Goal: Information Seeking & Learning: Learn about a topic

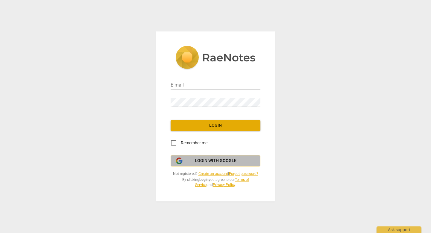
click at [216, 160] on span "Login with Google" at bounding box center [216, 161] width 42 height 6
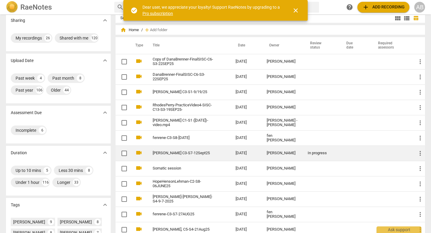
scroll to position [11, 0]
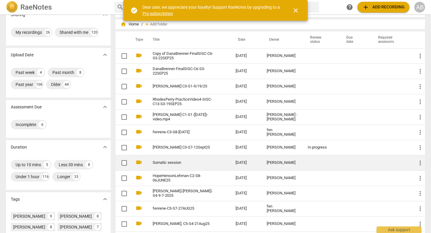
click at [289, 161] on div "[PERSON_NAME]" at bounding box center [282, 163] width 31 height 4
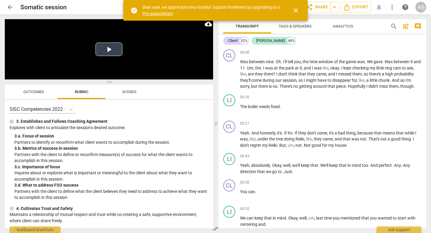
click at [105, 51] on button "Play Video" at bounding box center [109, 49] width 27 height 13
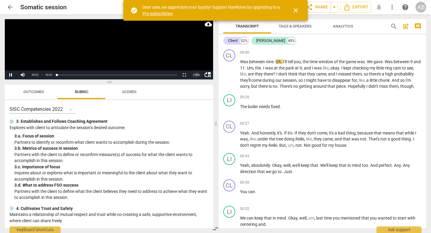
click at [197, 77] on div "1.00 x" at bounding box center [197, 74] width 12 height 9
click at [197, 69] on li "2x" at bounding box center [197, 67] width 12 height 7
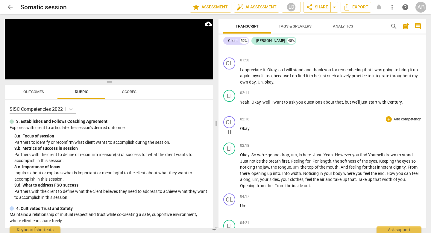
scroll to position [593, 0]
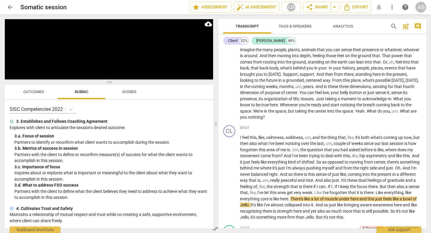
click at [40, 92] on span "Outcomes" at bounding box center [33, 92] width 21 height 4
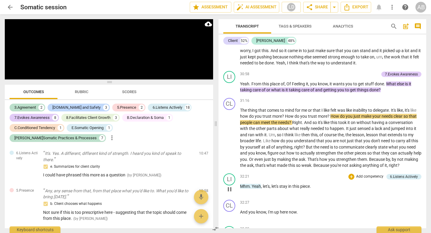
scroll to position [2974, 0]
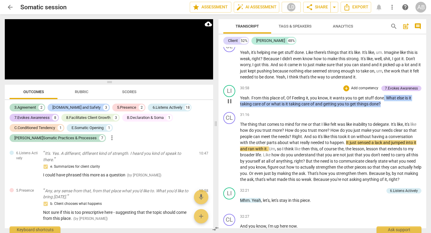
drag, startPoint x: 390, startPoint y: 128, endPoint x: 384, endPoint y: 121, distance: 8.5
click at [384, 107] on p "Yeah . From this place of , Of Feeling it , you know , it wants you to get stuf…" at bounding box center [331, 101] width 182 height 12
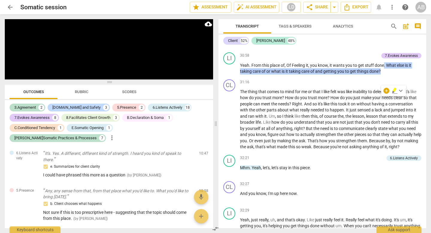
scroll to position [2986, 0]
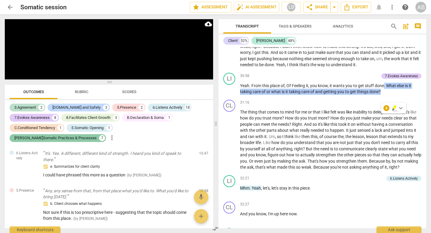
click at [97, 135] on div "[PERSON_NAME]Somatic Practices & Processes" at bounding box center [55, 138] width 82 height 6
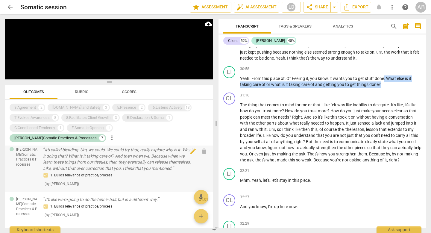
scroll to position [7, 0]
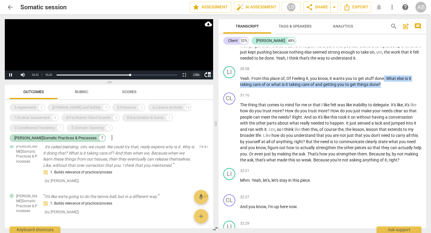
click at [198, 74] on div "2.00 x" at bounding box center [197, 74] width 12 height 9
click at [197, 50] on li "1x" at bounding box center [197, 48] width 12 height 7
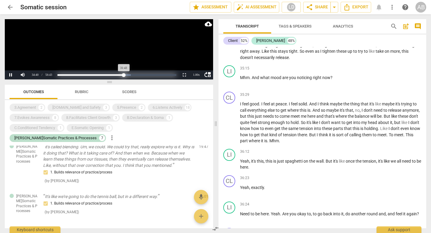
click at [124, 75] on div "Progress : 55.92%" at bounding box center [91, 74] width 67 height 1
click at [129, 74] on div "Loaded : 0% Progress : 55.99%" at bounding box center [117, 74] width 119 height 1
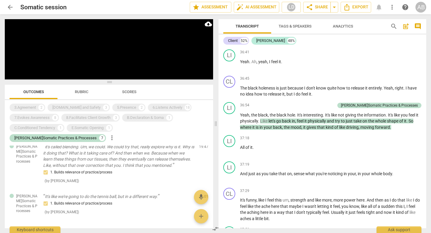
scroll to position [3599, 0]
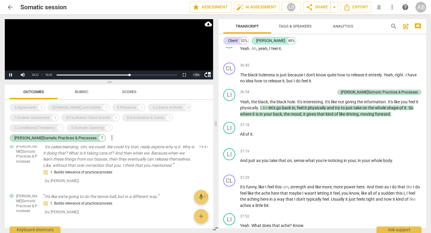
click at [197, 75] on div "1.00 x" at bounding box center [197, 74] width 12 height 9
click at [198, 65] on li "2x" at bounding box center [197, 67] width 12 height 7
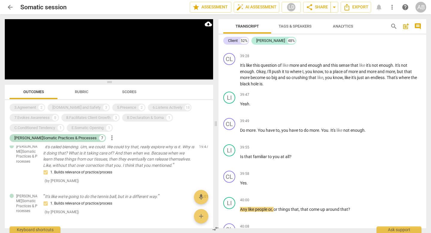
scroll to position [4194, 0]
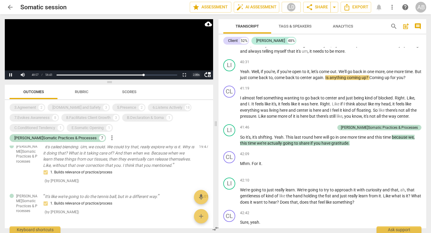
click at [196, 75] on div "2.00 x" at bounding box center [197, 74] width 12 height 9
click at [196, 49] on li "1x" at bounding box center [197, 48] width 12 height 7
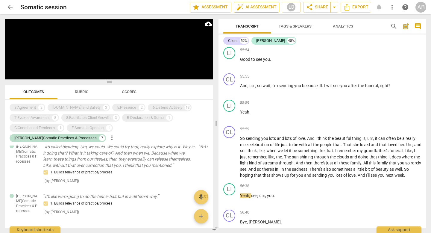
scroll to position [6106, 0]
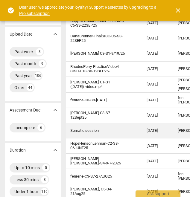
scroll to position [50, 0]
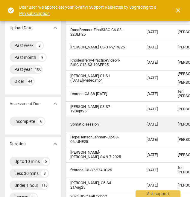
click at [178, 127] on div "[PERSON_NAME]" at bounding box center [192, 125] width 29 height 4
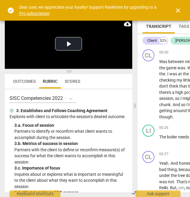
click at [19, 83] on span "Outcomes" at bounding box center [24, 81] width 22 height 5
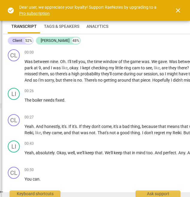
drag, startPoint x: 135, startPoint y: 107, endPoint x: 0, endPoint y: 103, distance: 135.2
click at [0, 103] on span at bounding box center [1, 105] width 4 height 183
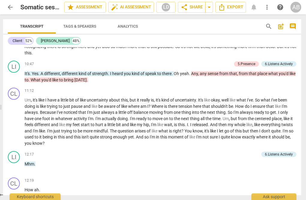
scroll to position [666, 0]
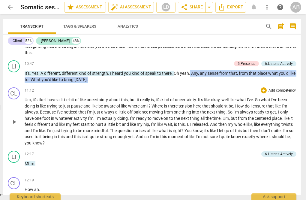
drag, startPoint x: 191, startPoint y: 78, endPoint x: 192, endPoint y: 91, distance: 12.7
click at [190, 91] on div "CL play_arrow pause 00:00 + Add competency keyboard_arrow_right Was between nin…" at bounding box center [152, 121] width 298 height 148
click at [190, 67] on div "+" at bounding box center [199, 64] width 6 height 6
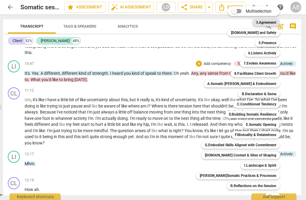
click at [190, 21] on b "3.Agreement" at bounding box center [266, 22] width 20 height 7
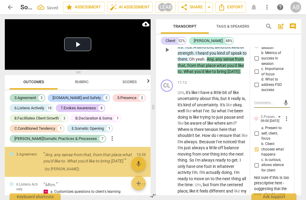
scroll to position [93, 0]
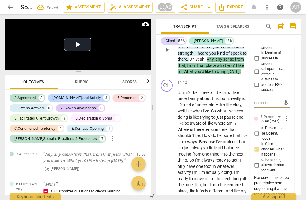
click at [190, 49] on input "a. Focus of session" at bounding box center [256, 45] width 10 height 7
checkbox input "true"
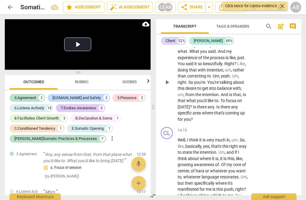
scroll to position [1877, 0]
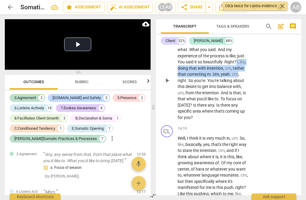
drag, startPoint x: 236, startPoint y: 92, endPoint x: 238, endPoint y: 102, distance: 10.1
click at [190, 102] on p "Yeah , I . I just really resonated with what . What you said . And my experienc…" at bounding box center [212, 80] width 71 height 80
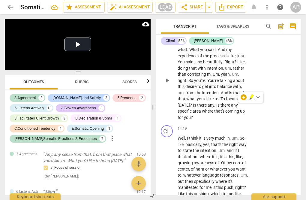
click at [190, 95] on span "And" at bounding box center [225, 92] width 8 height 5
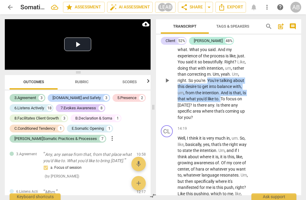
drag, startPoint x: 207, startPoint y: 110, endPoint x: 220, endPoint y: 128, distance: 22.0
click at [190, 120] on p "Yeah , I . I just really resonated with what . What you said . And my experienc…" at bounding box center [212, 80] width 71 height 80
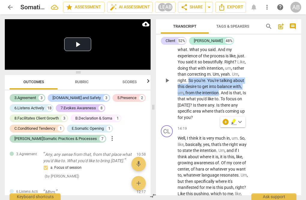
drag, startPoint x: 189, startPoint y: 111, endPoint x: 219, endPoint y: 126, distance: 33.8
click at [190, 120] on p "Yeah , I . I just really resonated with what . What you said . And my experienc…" at bounding box center [212, 80] width 71 height 80
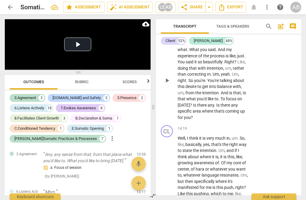
click at [188, 83] on span "So" at bounding box center [191, 80] width 6 height 5
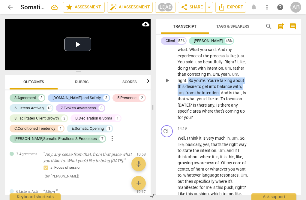
drag, startPoint x: 188, startPoint y: 111, endPoint x: 220, endPoint y: 122, distance: 33.3
click at [190, 120] on p "Yeah , I . I just really resonated with what . What you said . And my experienc…" at bounding box center [212, 80] width 71 height 80
click at [190, 113] on div "+" at bounding box center [226, 115] width 6 height 6
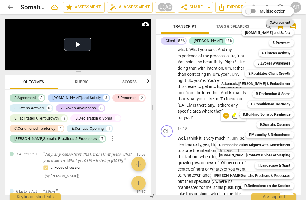
click at [190, 22] on b "3.Agreement" at bounding box center [280, 22] width 20 height 7
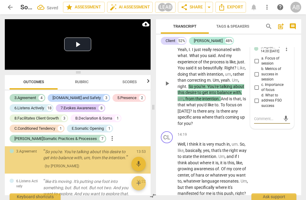
scroll to position [273, 0]
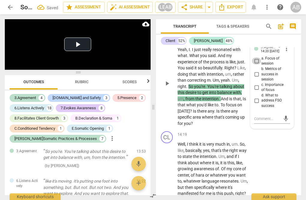
click at [190, 64] on input "a. Focus of session" at bounding box center [256, 60] width 10 height 7
checkbox input "true"
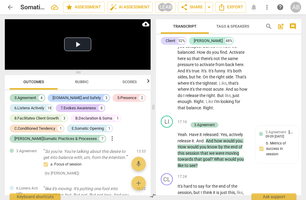
scroll to position [2454, 0]
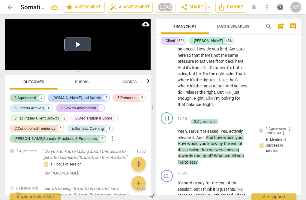
click at [77, 46] on button "Play Video" at bounding box center [77, 43] width 27 height 13
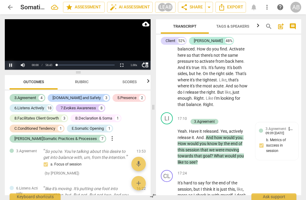
scroll to position [13, 0]
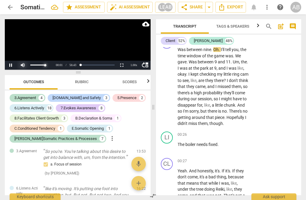
click at [25, 64] on div at bounding box center [35, 65] width 36 height 9
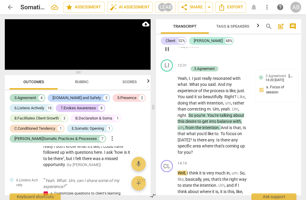
scroll to position [2002, 0]
